Goal: Check status: Check status

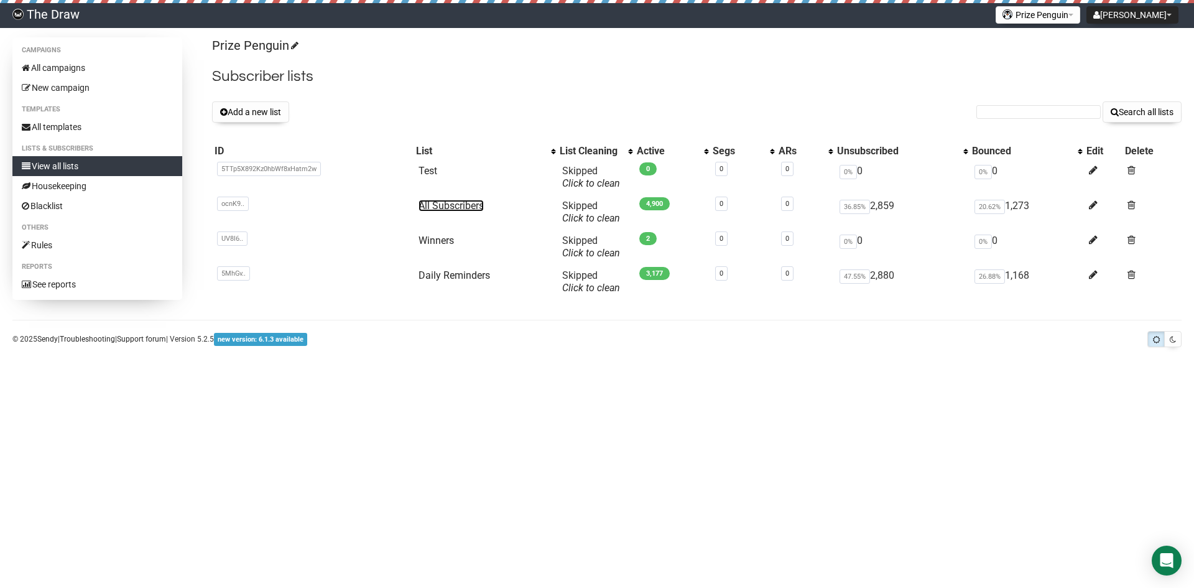
click at [459, 202] on link "All Subscribers" at bounding box center [451, 206] width 65 height 12
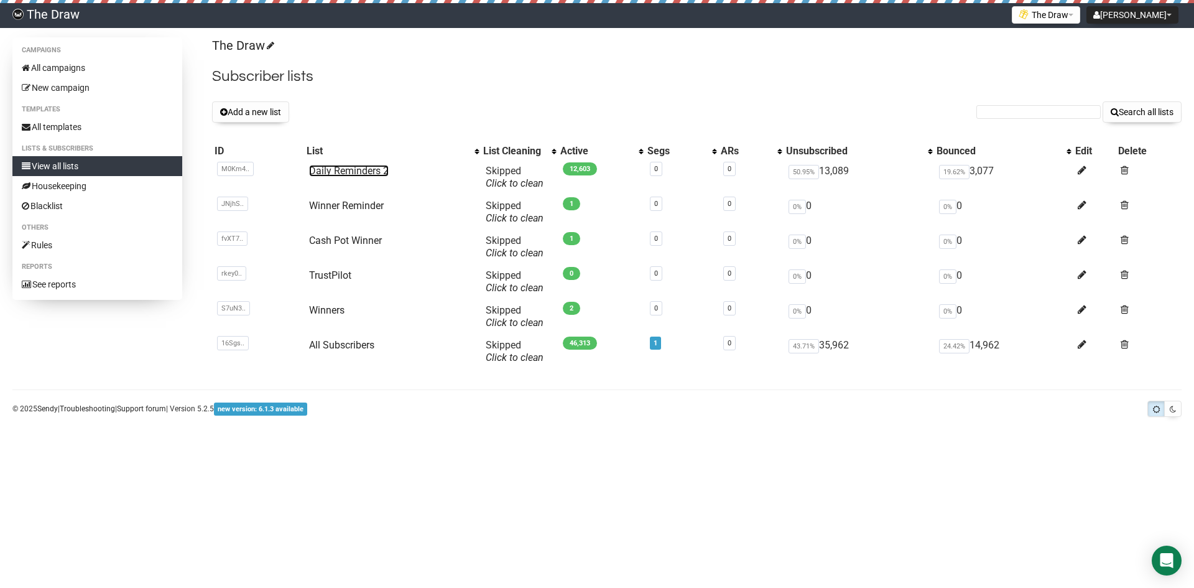
click at [360, 168] on link "Daily Reminders 2" at bounding box center [349, 171] width 80 height 12
click at [64, 66] on link "All campaigns" at bounding box center [97, 68] width 170 height 20
click at [341, 169] on link "Daily Reminders 2" at bounding box center [349, 171] width 80 height 12
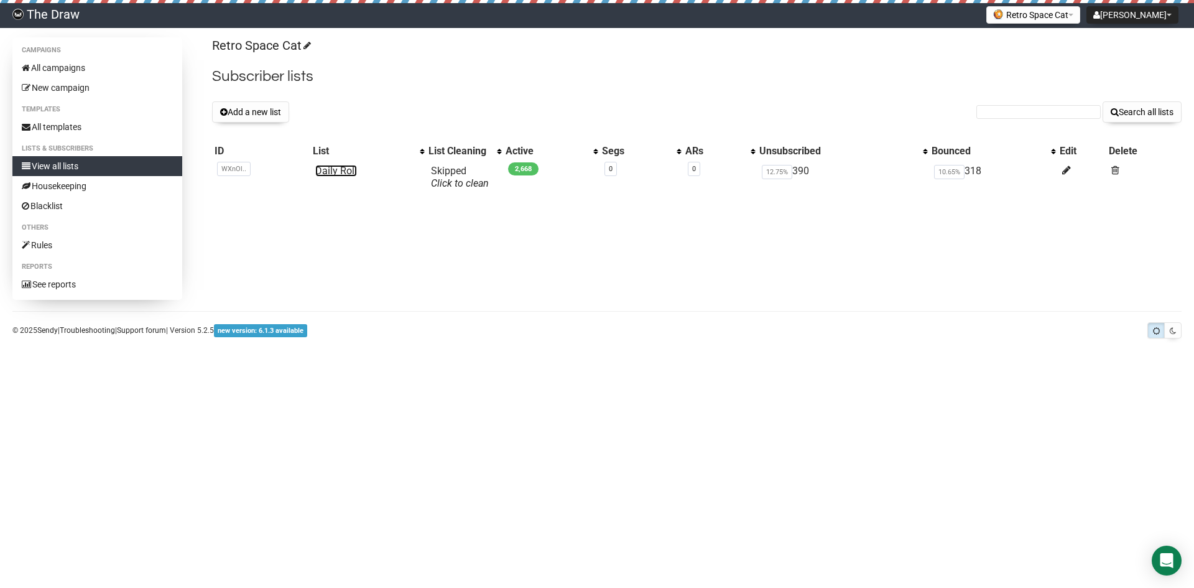
click at [324, 171] on link "Daily Roll" at bounding box center [336, 171] width 42 height 12
